Goal: Find specific fact: Find specific fact

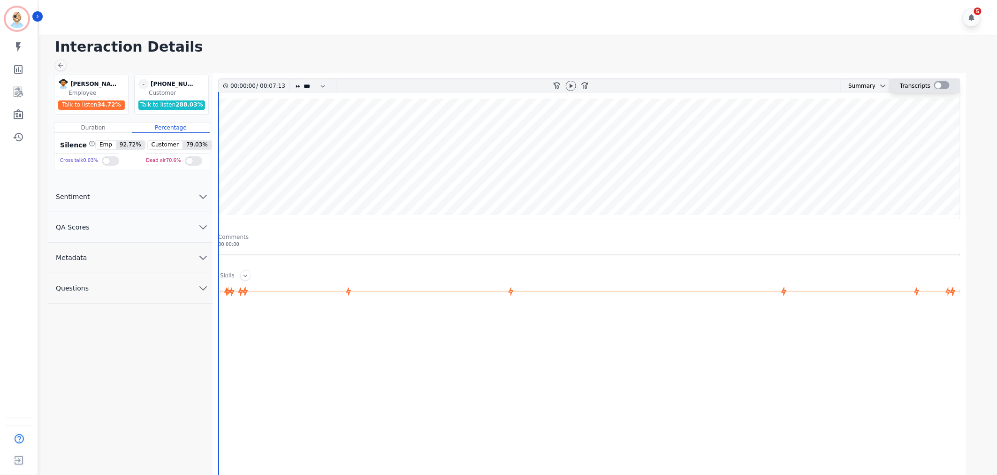
click at [941, 83] on div at bounding box center [941, 85] width 15 height 8
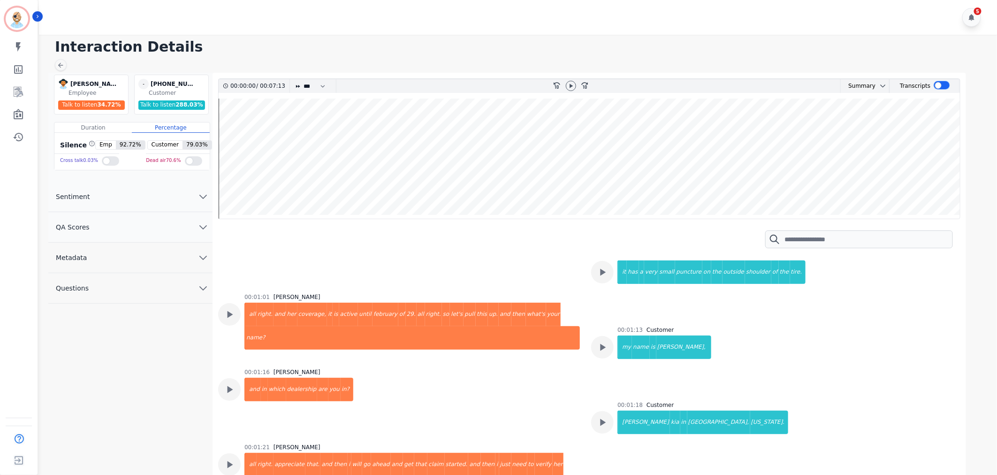
scroll to position [365, 0]
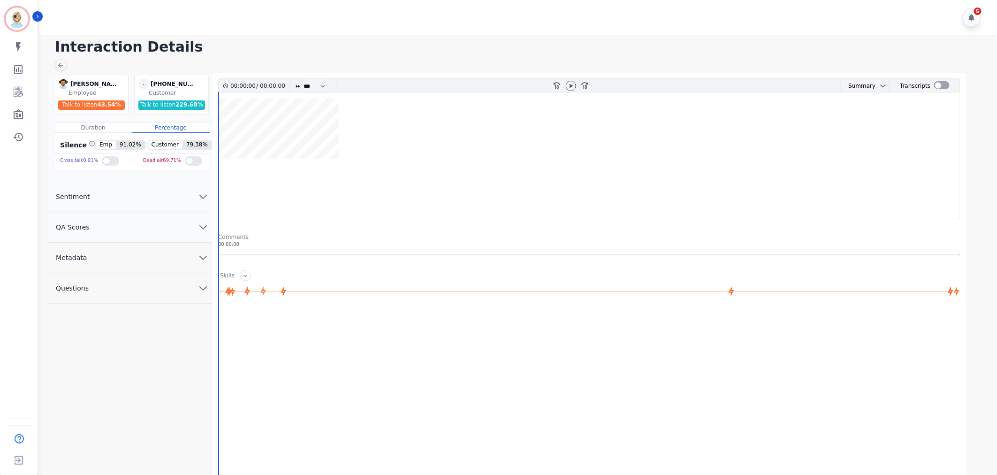
click at [151, 227] on button "QA Scores" at bounding box center [130, 227] width 164 height 31
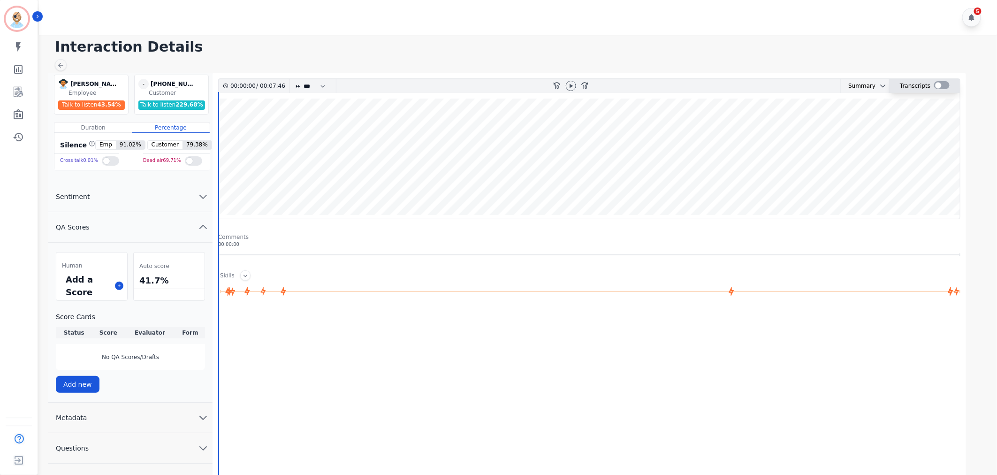
click at [942, 85] on div at bounding box center [941, 85] width 15 height 8
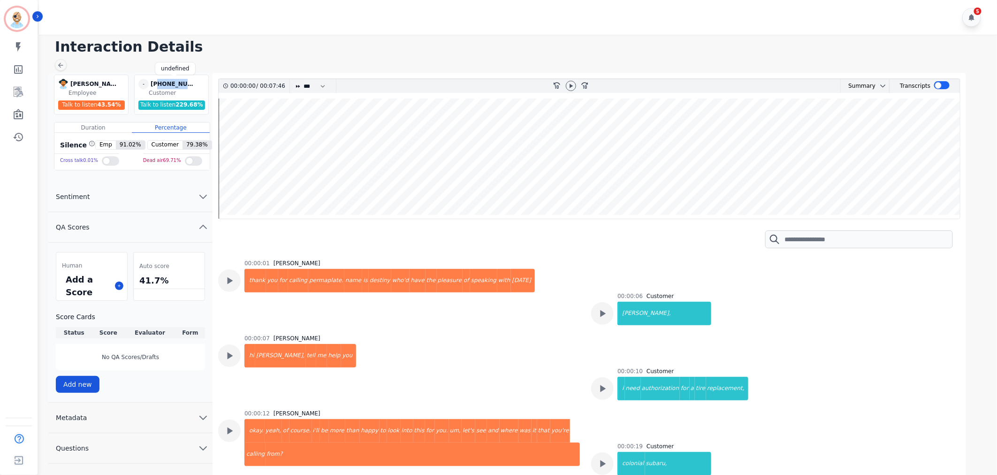
drag, startPoint x: 191, startPoint y: 83, endPoint x: 158, endPoint y: 84, distance: 32.9
click at [158, 84] on div "[PHONE_NUMBER]" at bounding box center [174, 84] width 47 height 10
copy div "2153558800"
click at [321, 40] on h1 "Interaction Details" at bounding box center [521, 46] width 933 height 17
click at [507, 341] on div "00:00:07 [PERSON_NAME] hi [PERSON_NAME], tell me help you" at bounding box center [399, 367] width 362 height 64
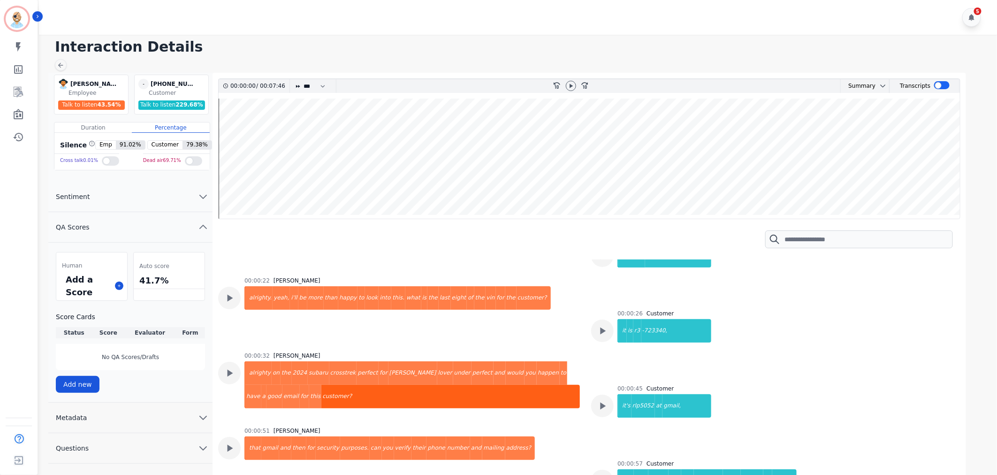
scroll to position [260, 0]
